Goal: Task Accomplishment & Management: Manage account settings

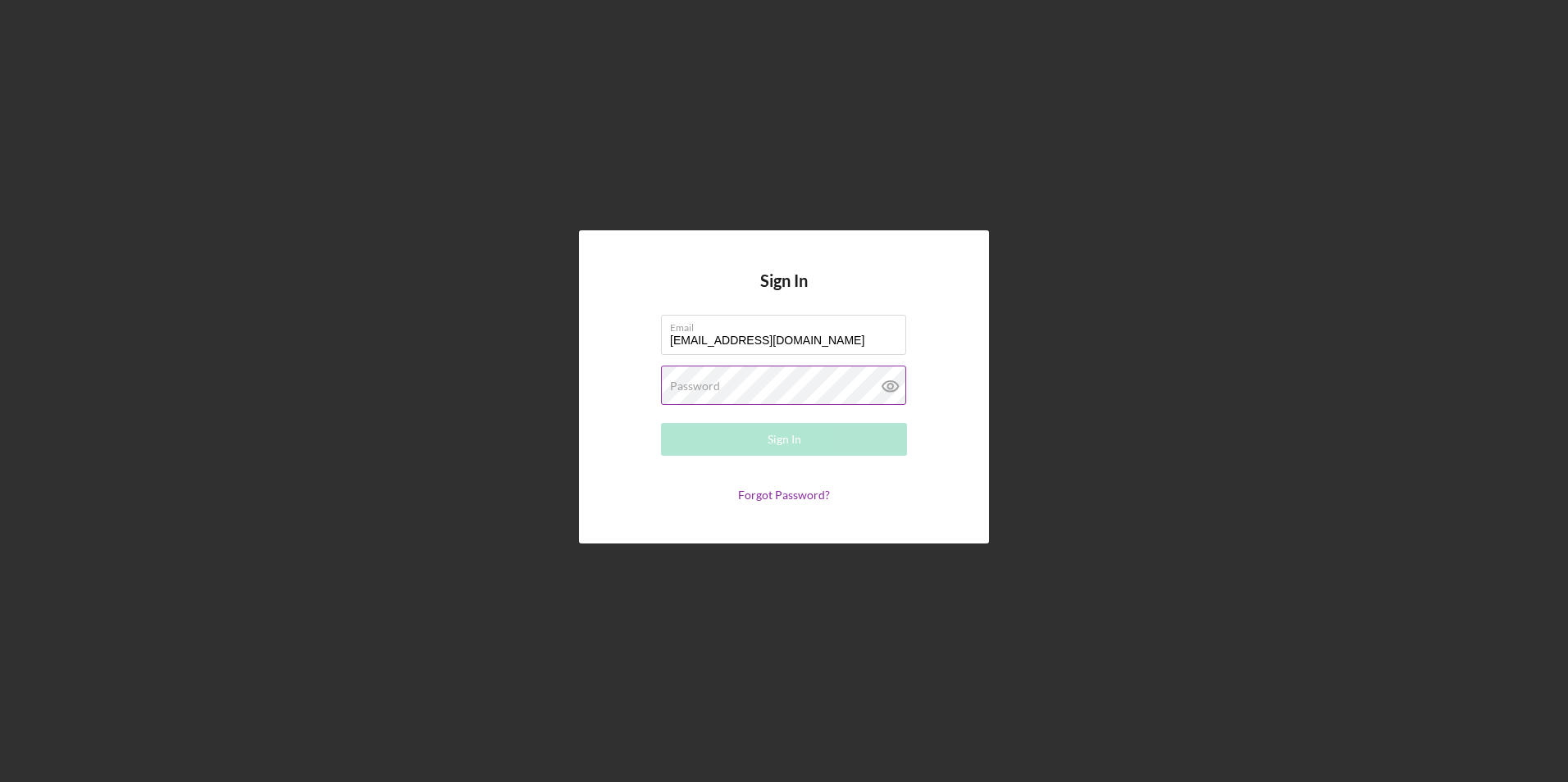
type input "[EMAIL_ADDRESS][DOMAIN_NAME]"
click at [718, 387] on label "Password" at bounding box center [695, 386] width 50 height 13
click at [661, 423] on button "Sign In" at bounding box center [784, 440] width 246 height 32
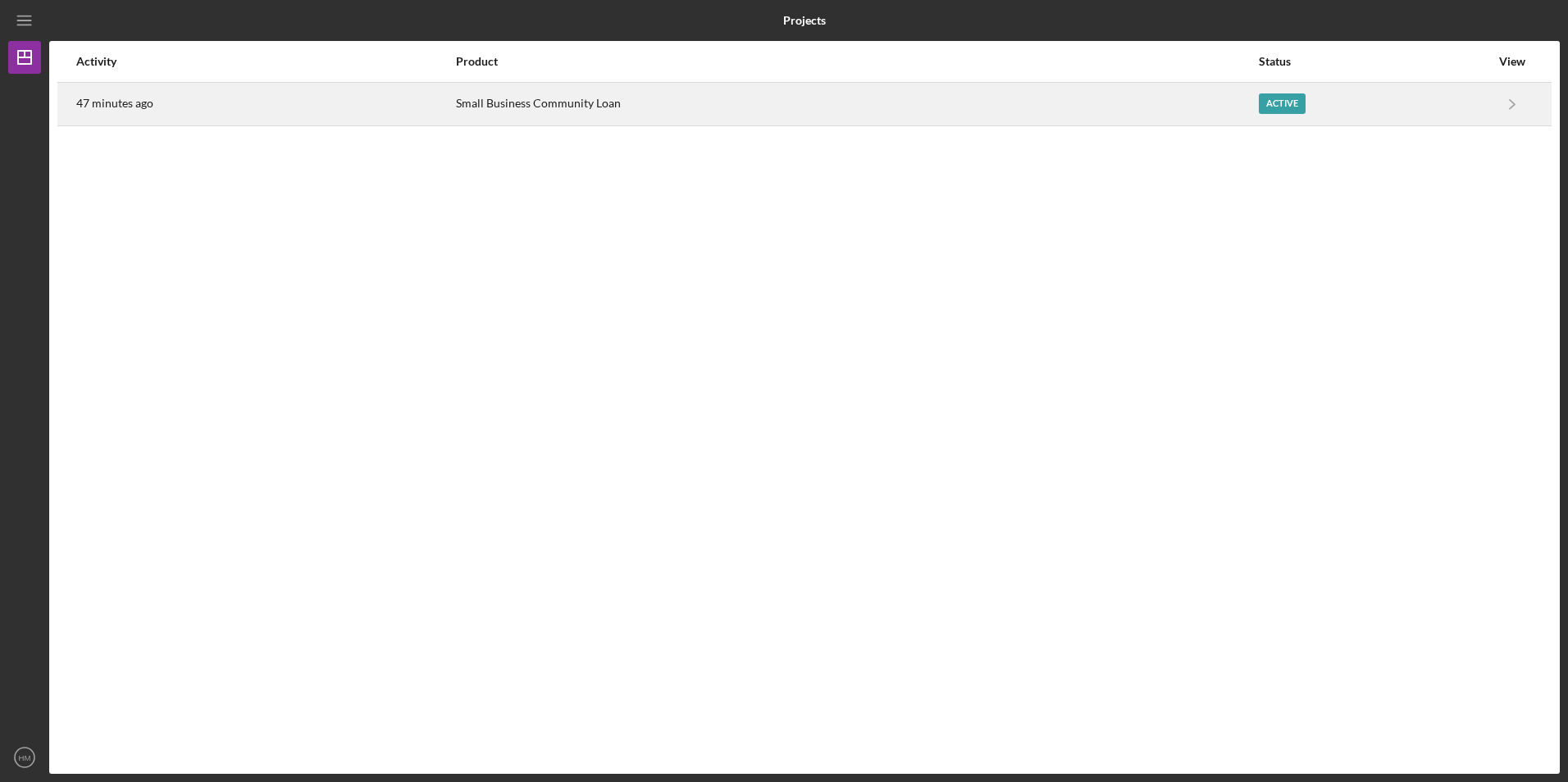
click at [1279, 106] on div "Active" at bounding box center [1282, 104] width 47 height 21
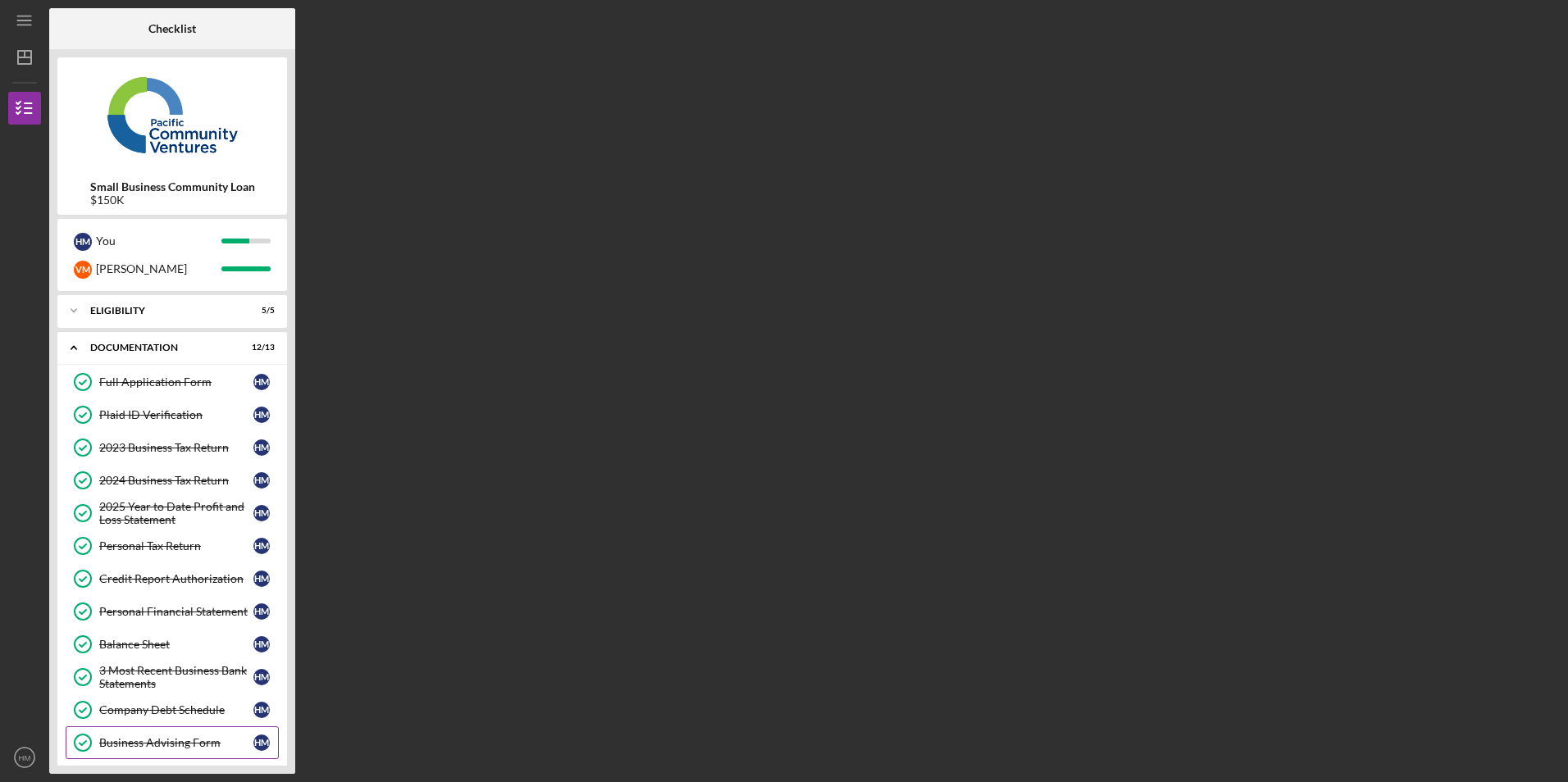
scroll to position [116, 0]
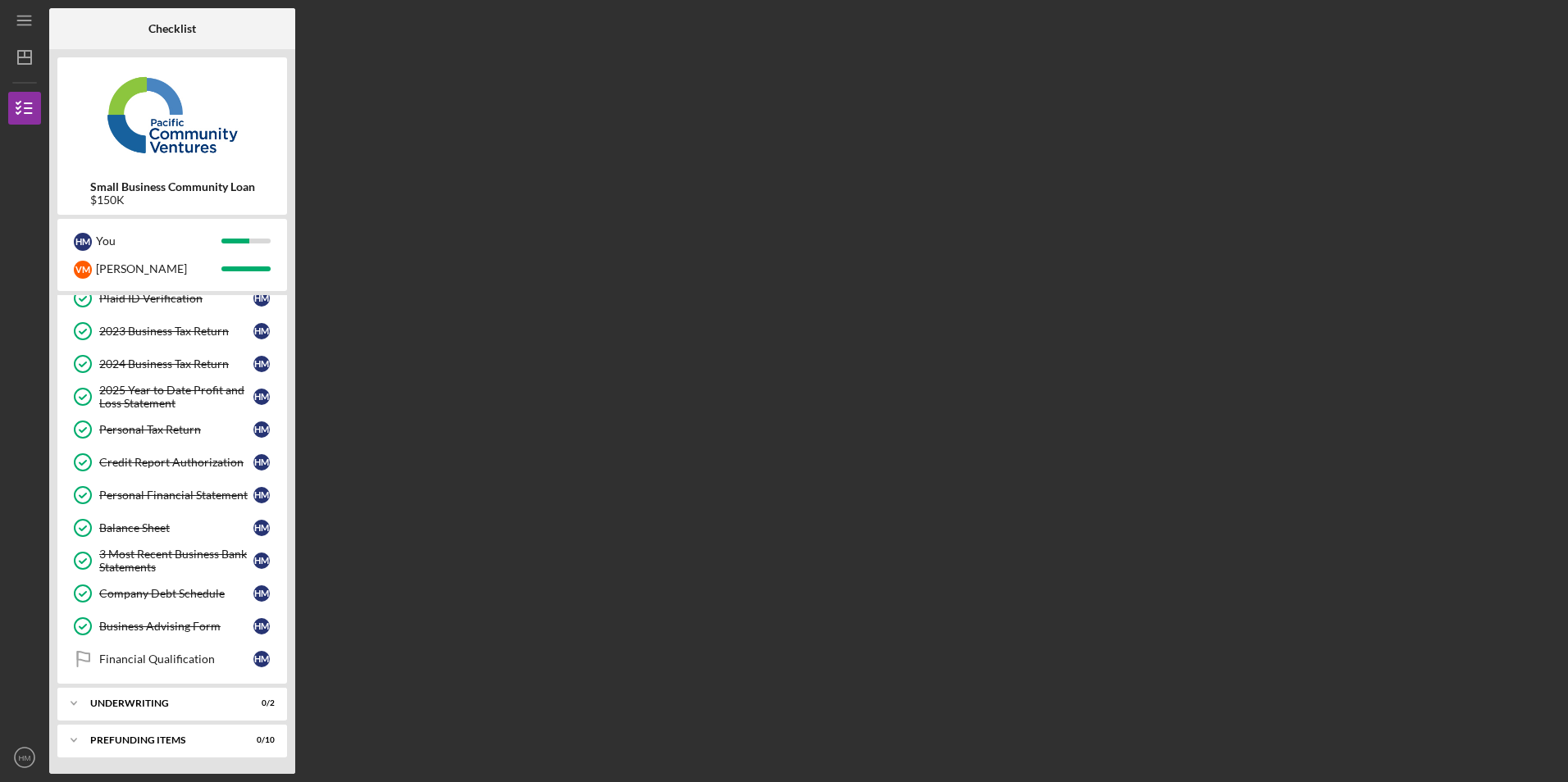
click at [1005, 461] on div "Checklist Small Business Community Loan $150K H M You V M [PERSON_NAME] Icon/Ex…" at bounding box center [805, 391] width 1511 height 766
